Goal: Task Accomplishment & Management: Complete application form

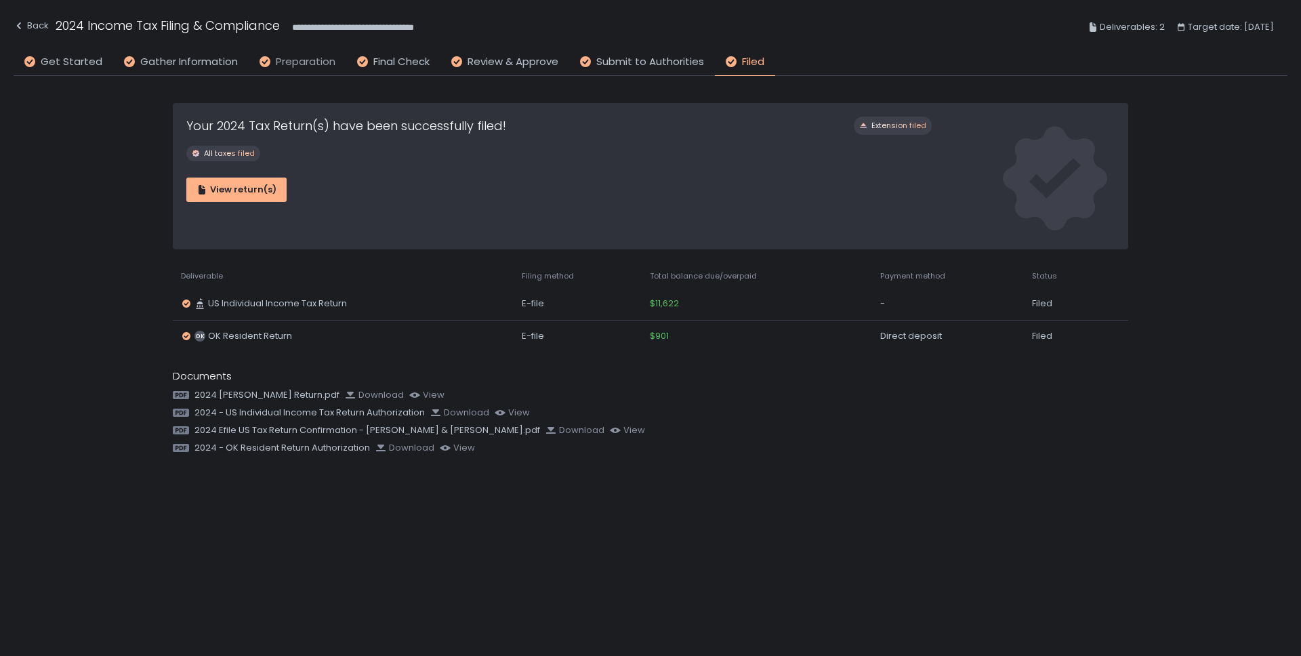
click at [321, 60] on span "Preparation" at bounding box center [306, 62] width 60 height 16
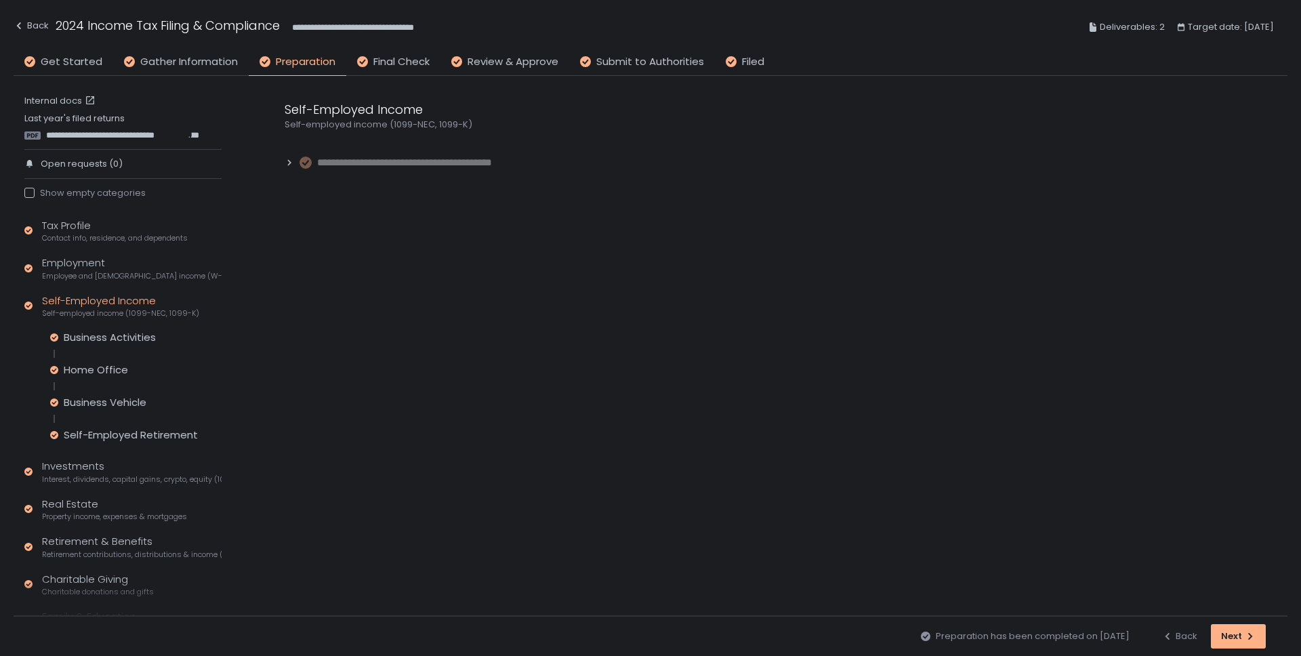
click at [131, 305] on div "Self-Employed Income Self-employed income (1099-NEC, 1099-K)" at bounding box center [120, 306] width 157 height 26
